Goal: Information Seeking & Learning: Learn about a topic

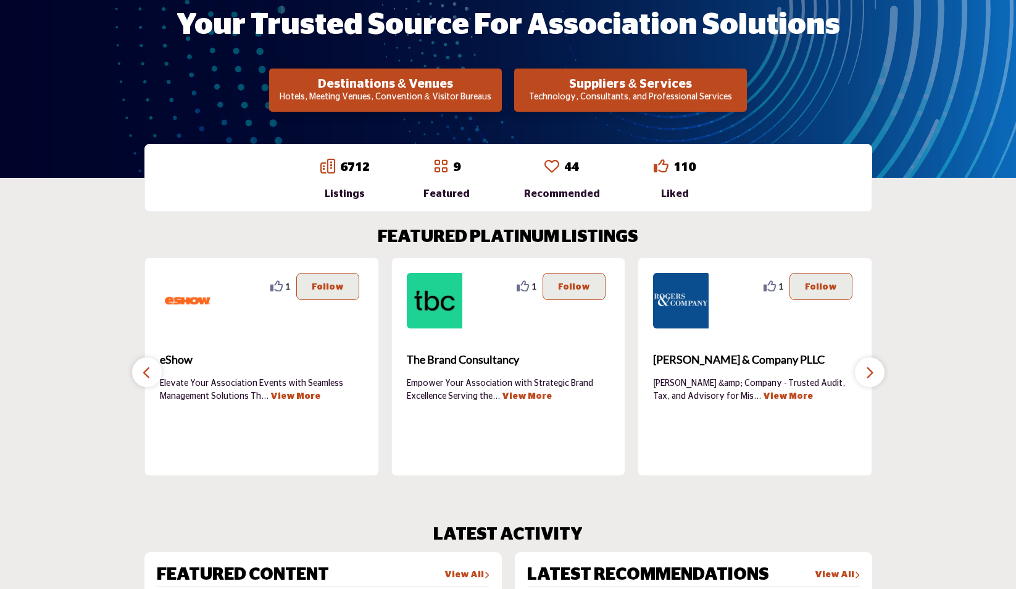
scroll to position [247, 0]
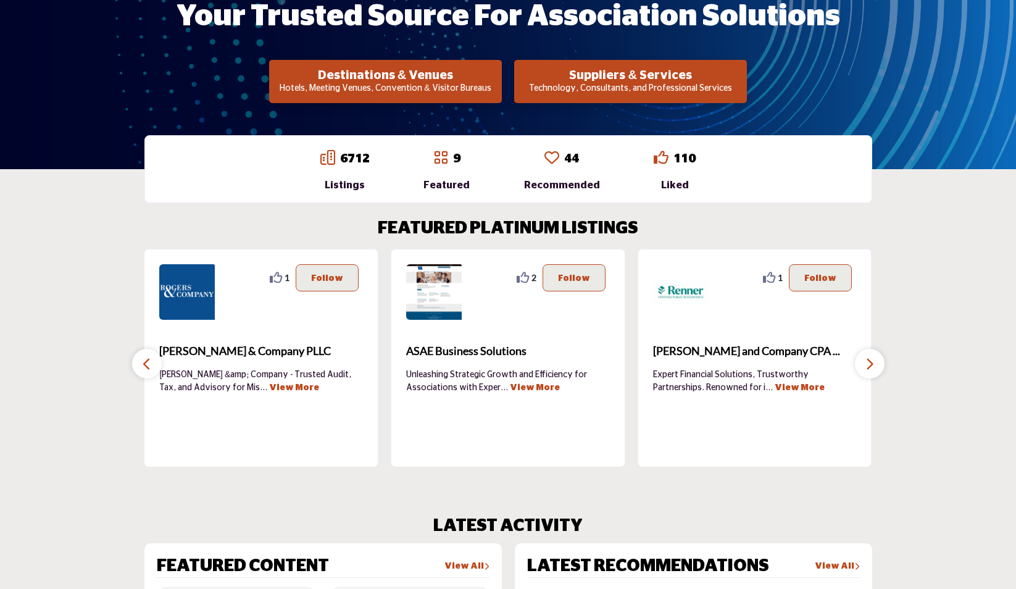
click at [448, 157] on icon at bounding box center [440, 157] width 15 height 15
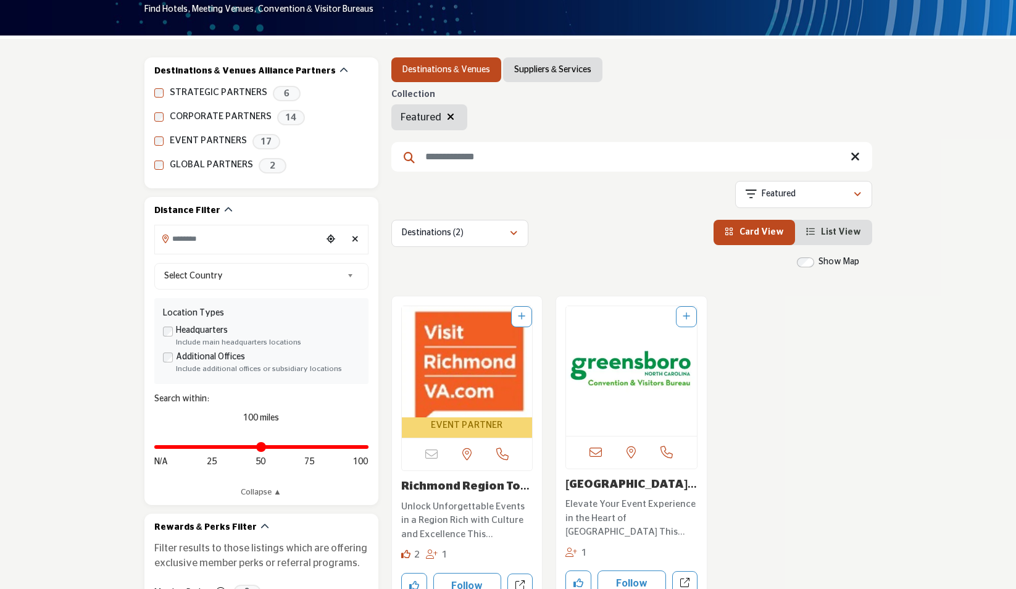
scroll to position [124, 0]
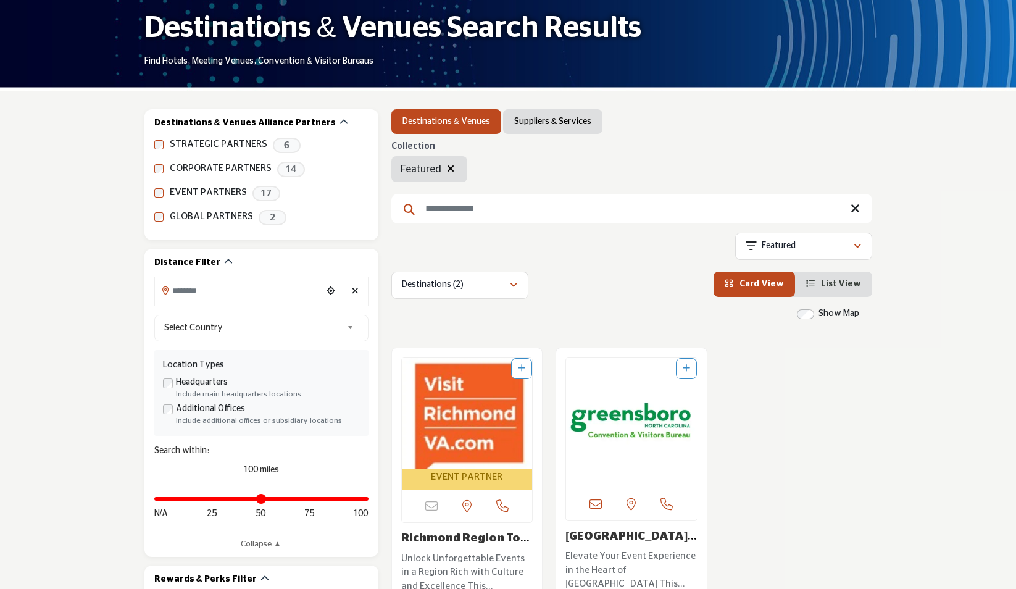
click at [585, 126] on link "Suppliers & Services" at bounding box center [552, 121] width 77 height 12
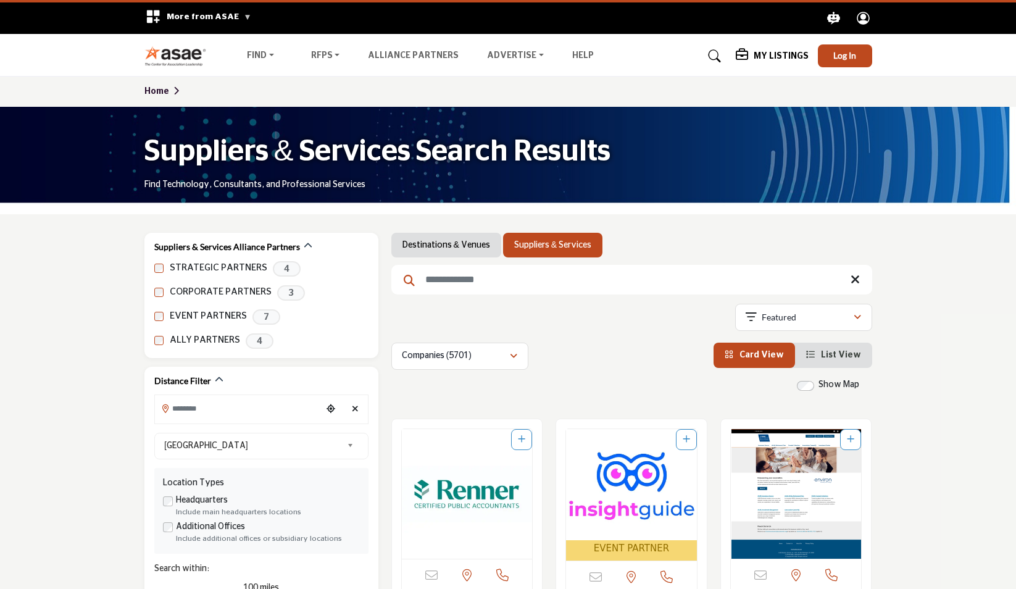
drag, startPoint x: 309, startPoint y: 362, endPoint x: 266, endPoint y: 98, distance: 268.4
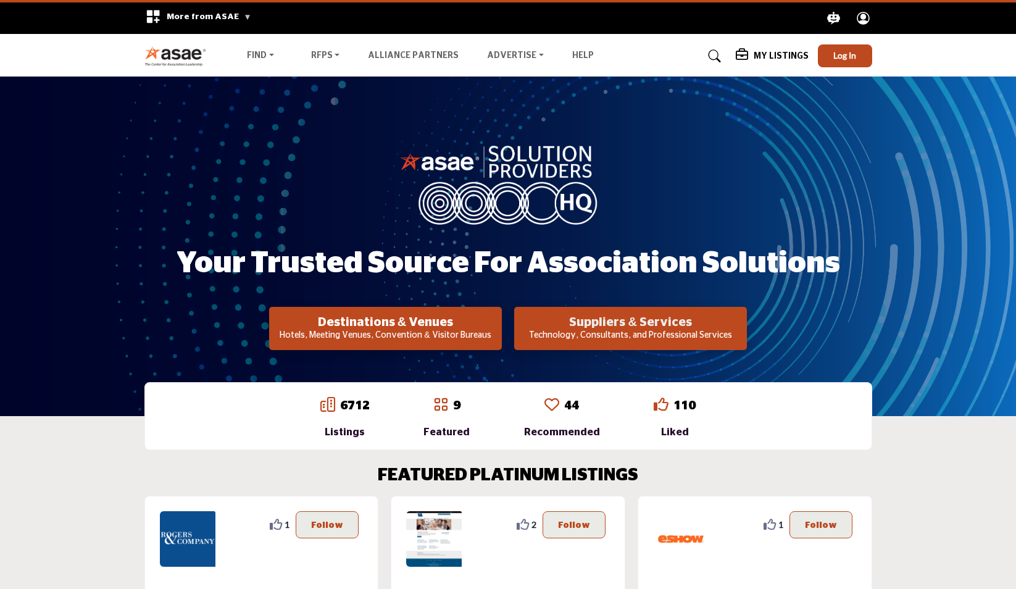
click at [498, 316] on h2 "Suppliers & Services" at bounding box center [385, 322] width 225 height 15
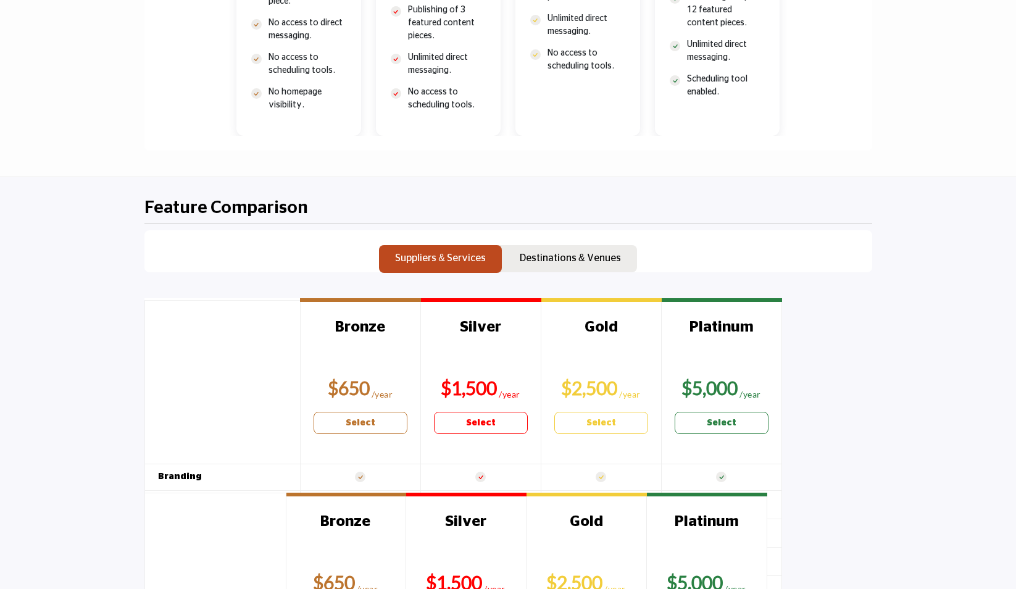
scroll to position [1050, 0]
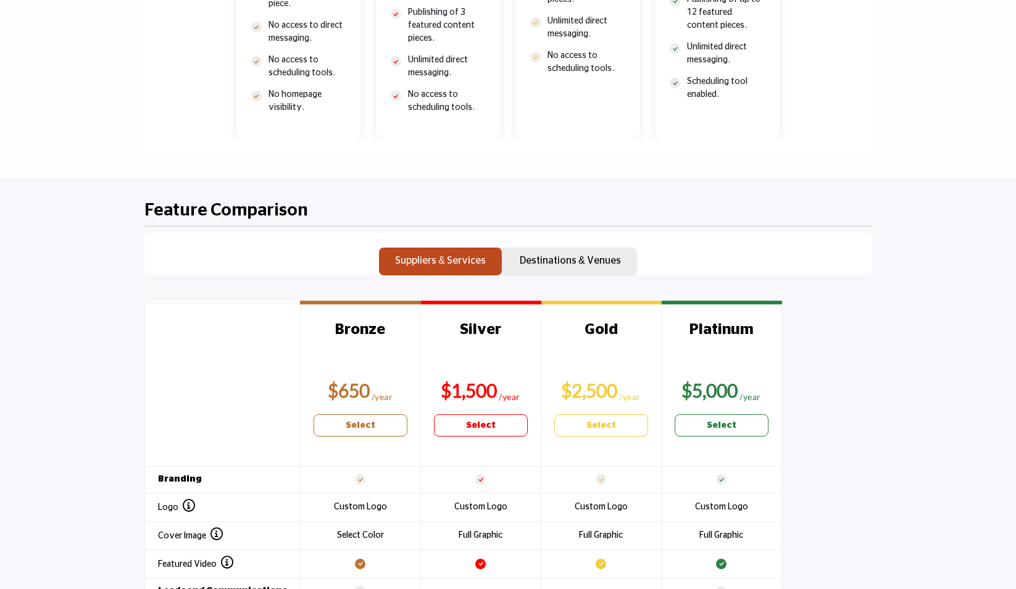
click at [556, 267] on button "Destinations & Venues" at bounding box center [570, 262] width 133 height 28
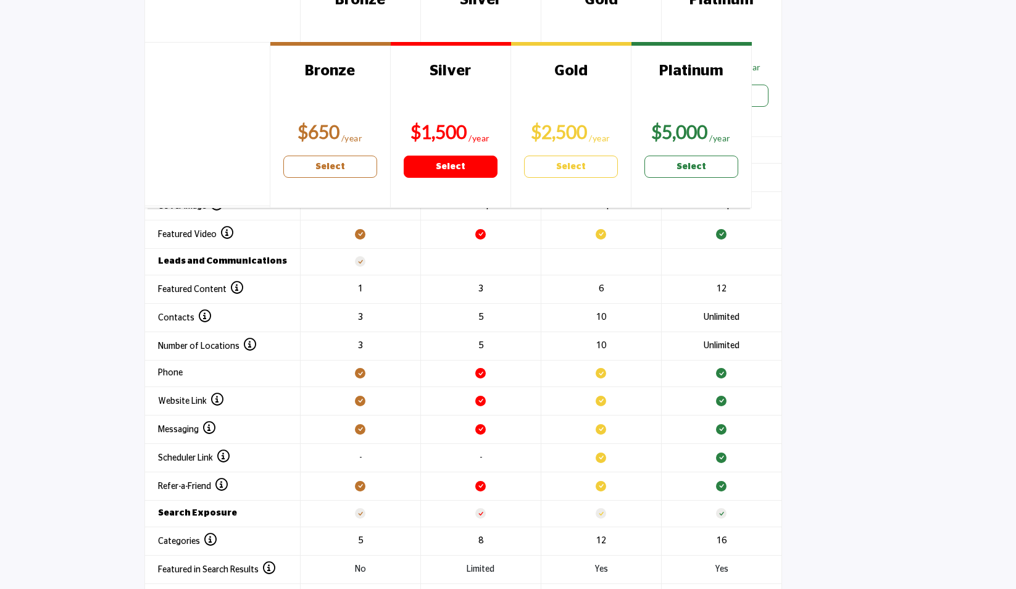
scroll to position [1235, 0]
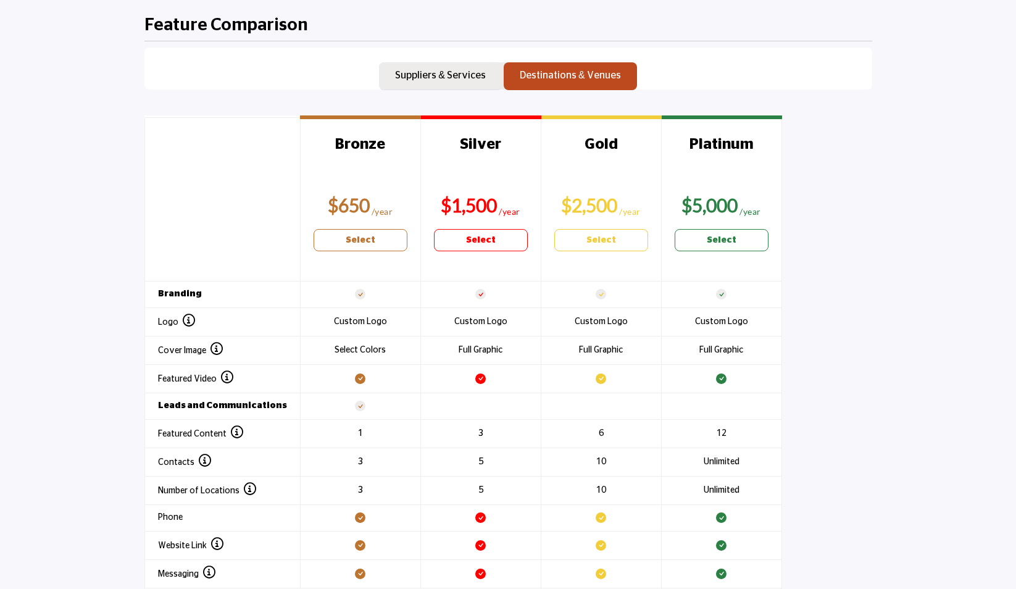
click at [456, 78] on p "Suppliers & Services" at bounding box center [440, 75] width 91 height 15
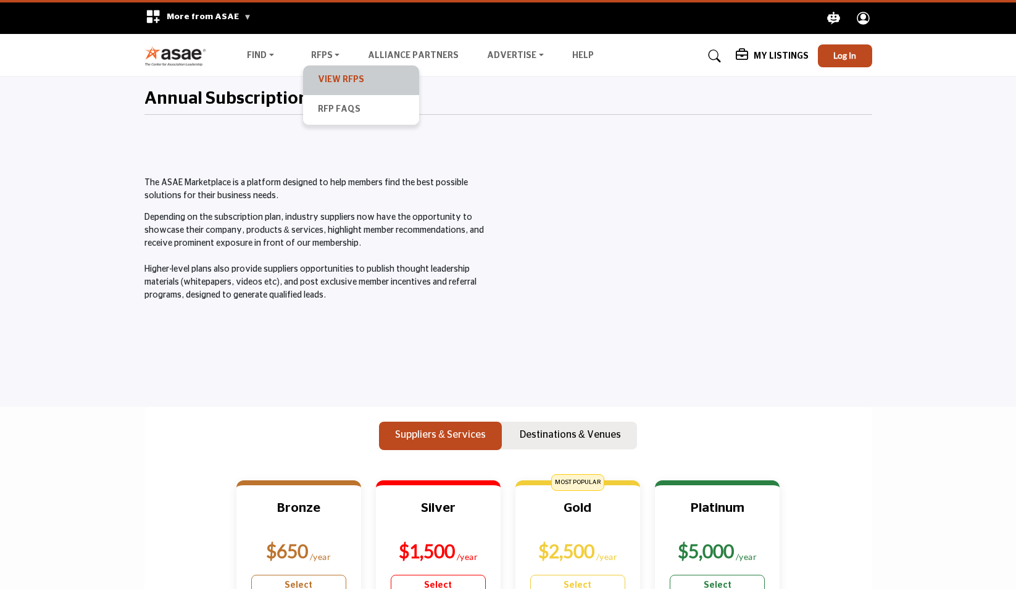
click at [321, 72] on link "View RFPs" at bounding box center [361, 80] width 104 height 17
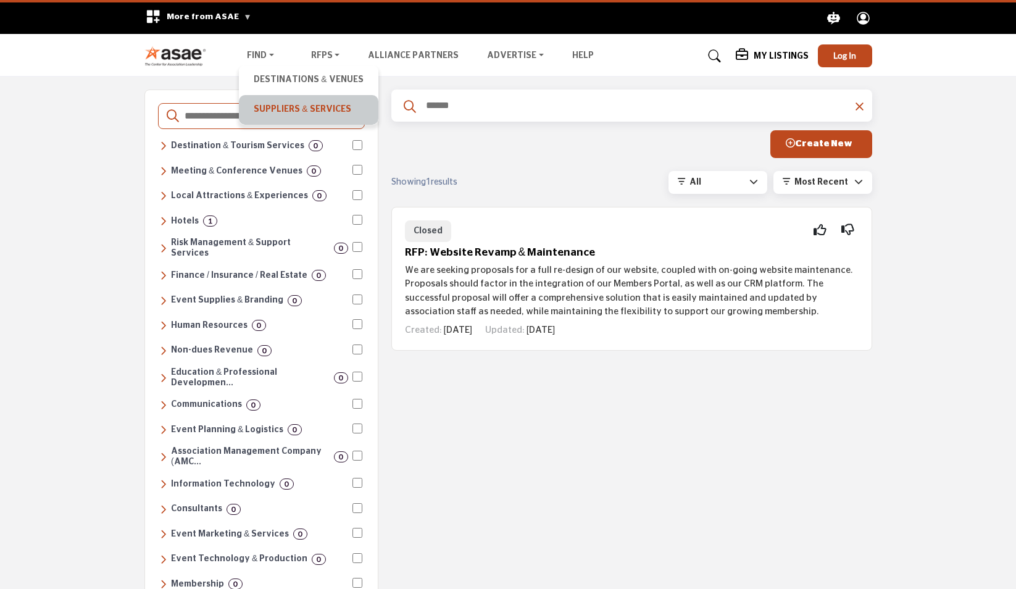
click at [278, 109] on link "Suppliers & Services" at bounding box center [308, 109] width 127 height 17
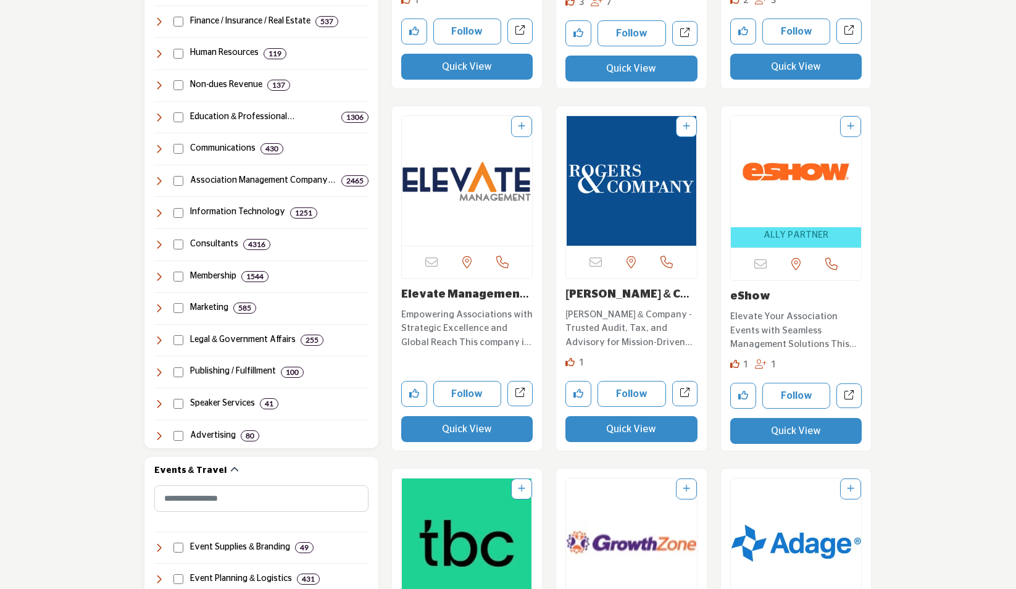
scroll to position [679, 0]
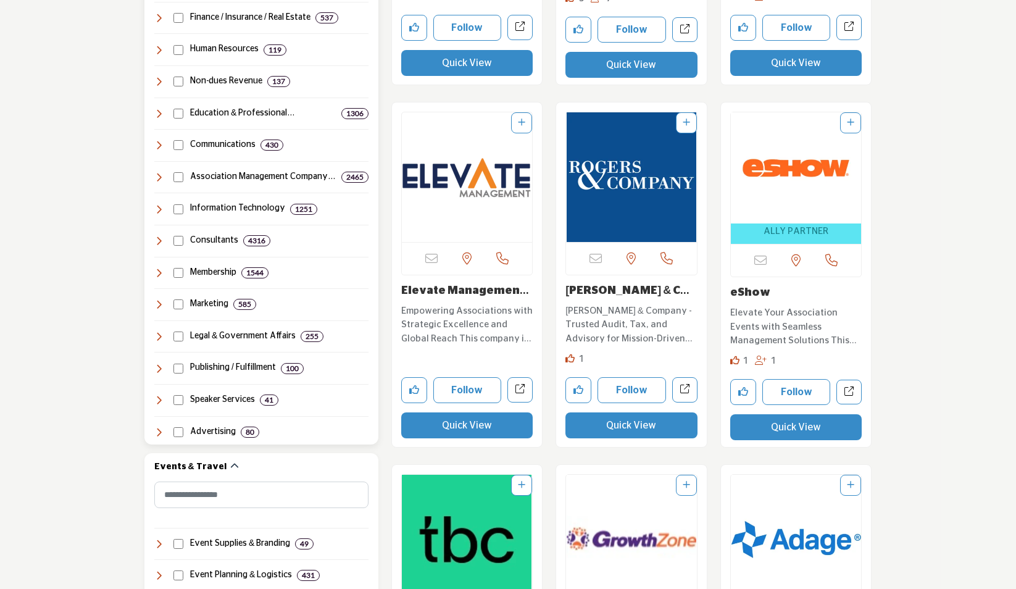
click at [162, 209] on icon at bounding box center [159, 209] width 10 height 10
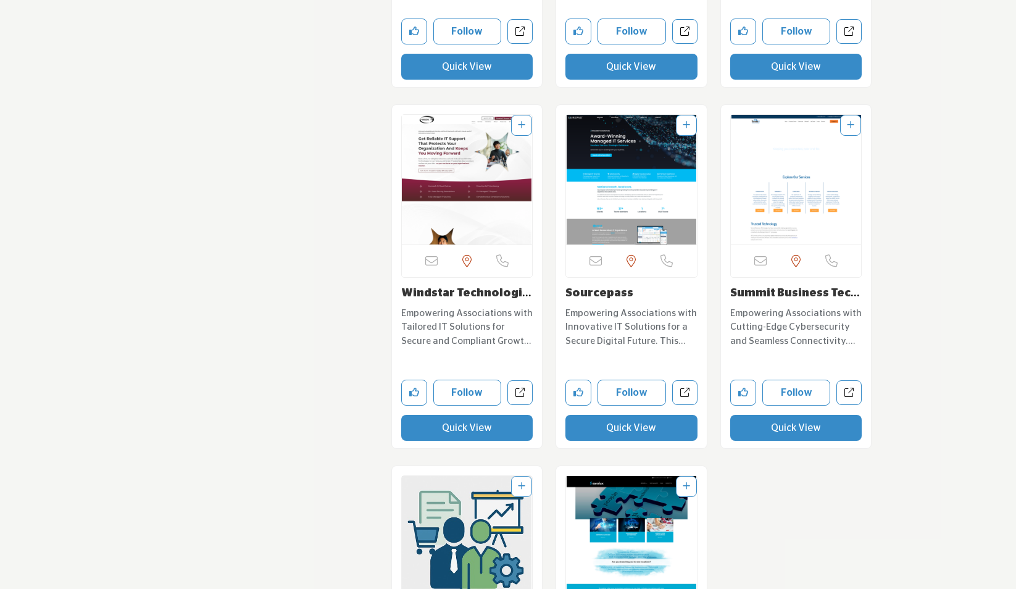
scroll to position [4323, 0]
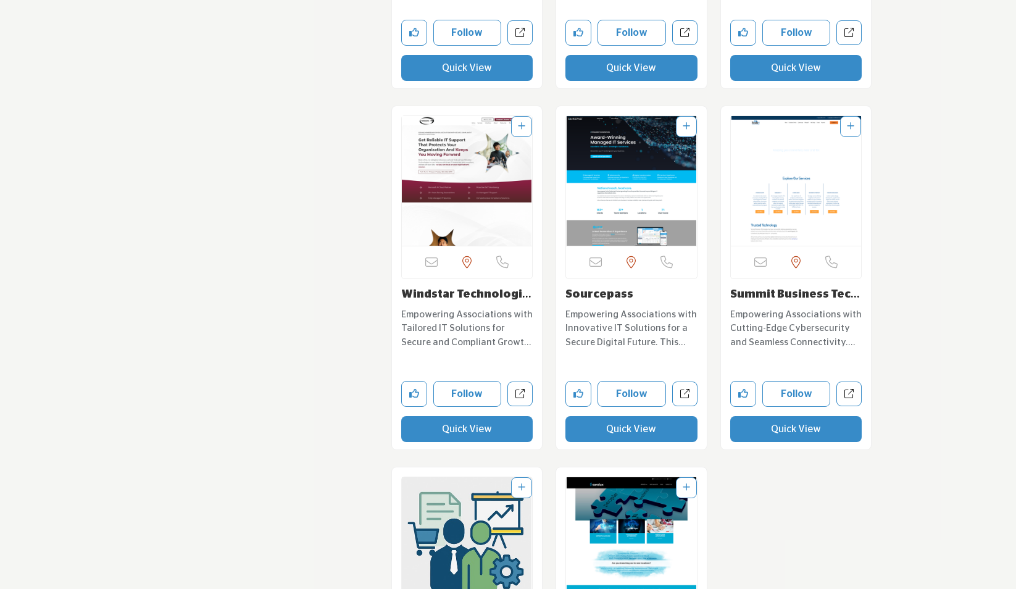
click at [429, 175] on img "Open Listing in new tab" at bounding box center [467, 181] width 131 height 130
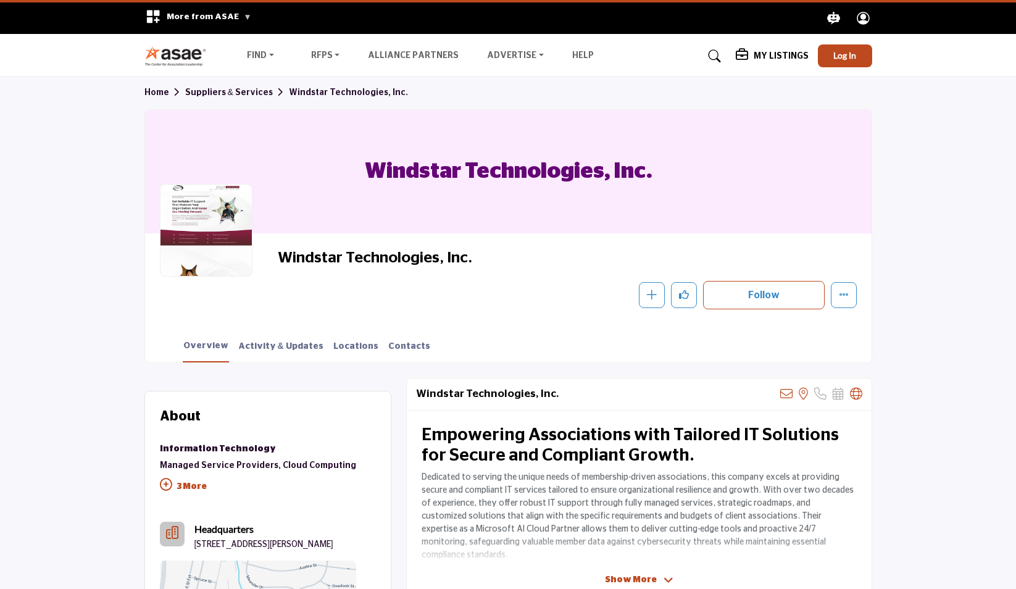
click at [193, 486] on p "3 More" at bounding box center [258, 488] width 196 height 28
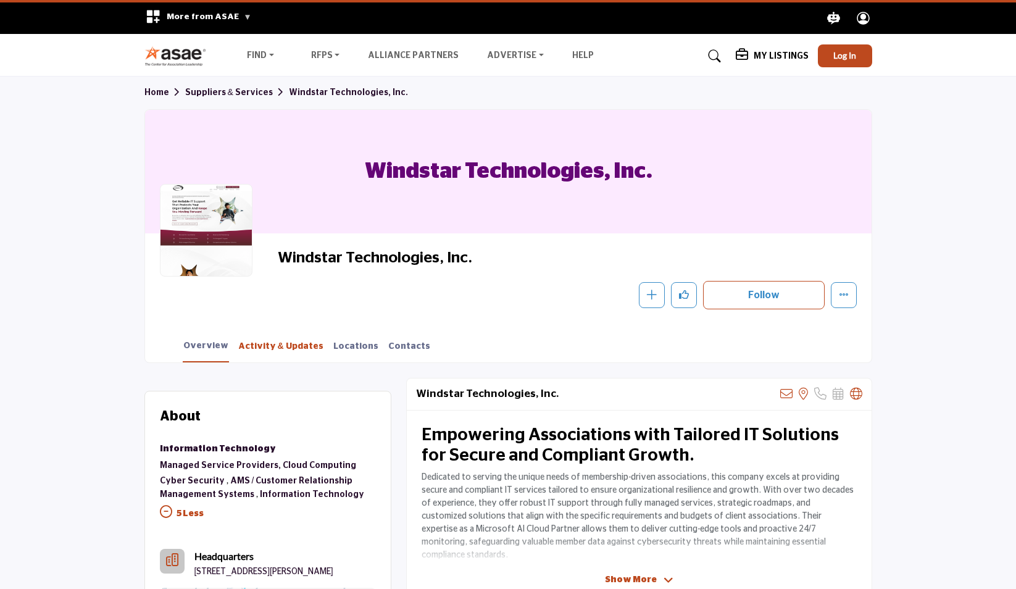
click at [261, 347] on link "Activity & Updates" at bounding box center [281, 351] width 86 height 22
